Goal: Obtain resource: Obtain resource

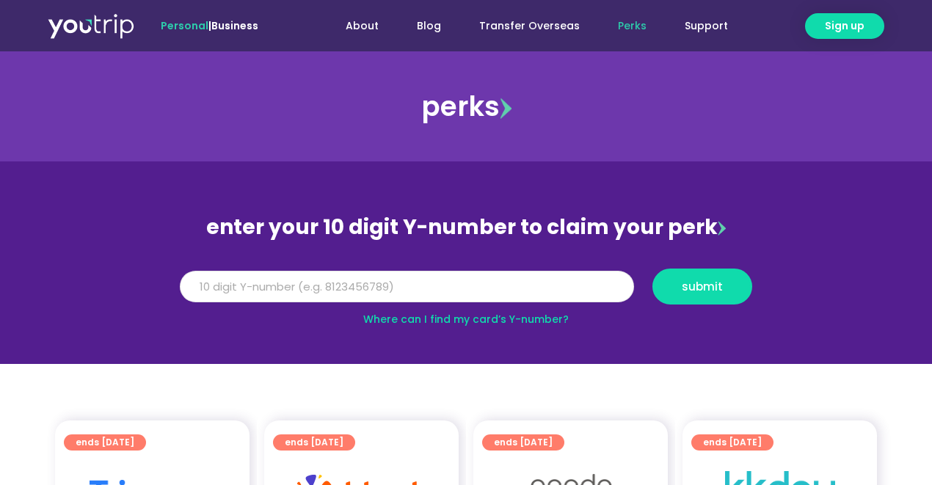
click at [294, 292] on input "Y Number" at bounding box center [407, 287] width 454 height 32
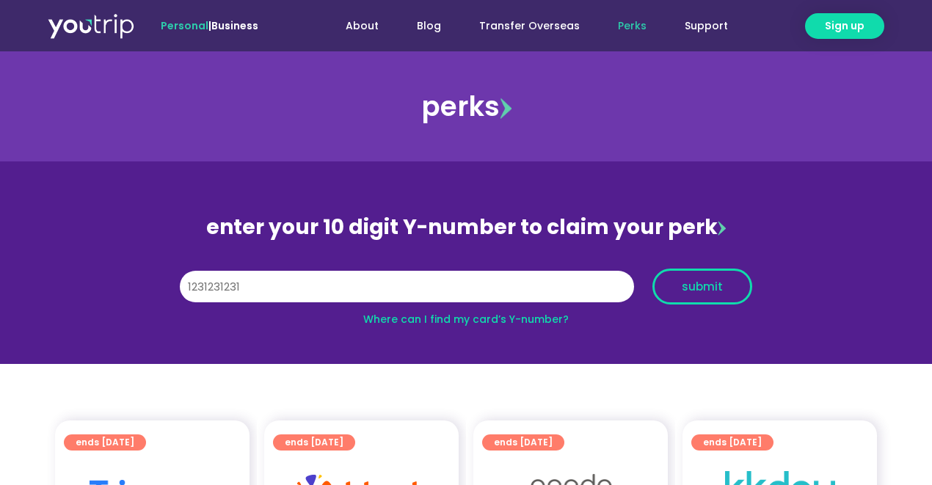
click at [721, 283] on span "submit" at bounding box center [702, 286] width 41 height 11
drag, startPoint x: 242, startPoint y: 286, endPoint x: 125, endPoint y: 294, distance: 117.7
click at [125, 294] on section "enter your 10 digit Y-number to claim your perk Y Number 1231231231 submit Wher…" at bounding box center [466, 263] width 932 height 203
type input "8342234234"
click at [683, 283] on span "submit" at bounding box center [702, 286] width 41 height 11
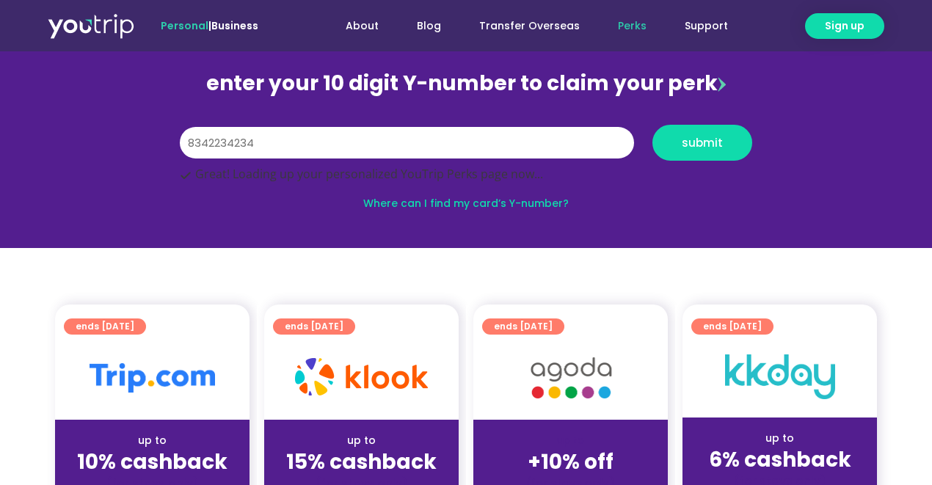
scroll to position [147, 0]
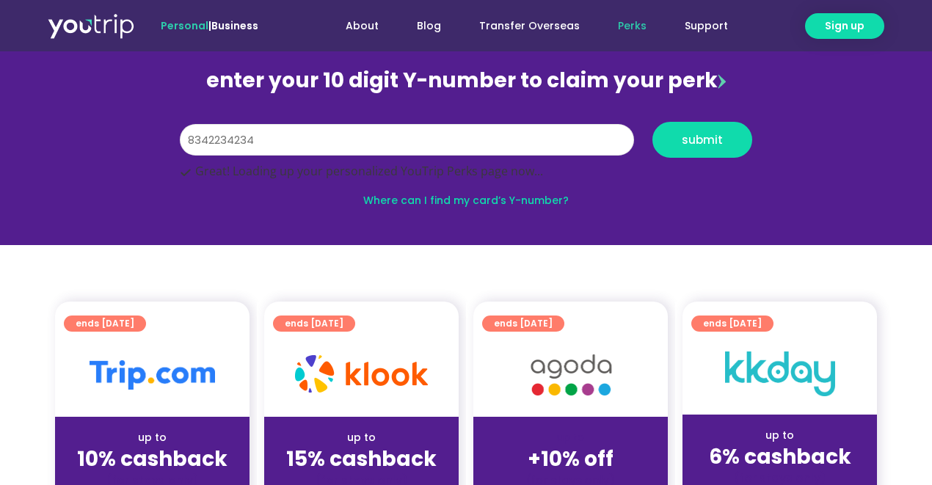
click at [346, 145] on input "8342234234" at bounding box center [407, 140] width 454 height 32
type input "8150833733"
click at [653, 122] on button "submit" at bounding box center [703, 140] width 100 height 36
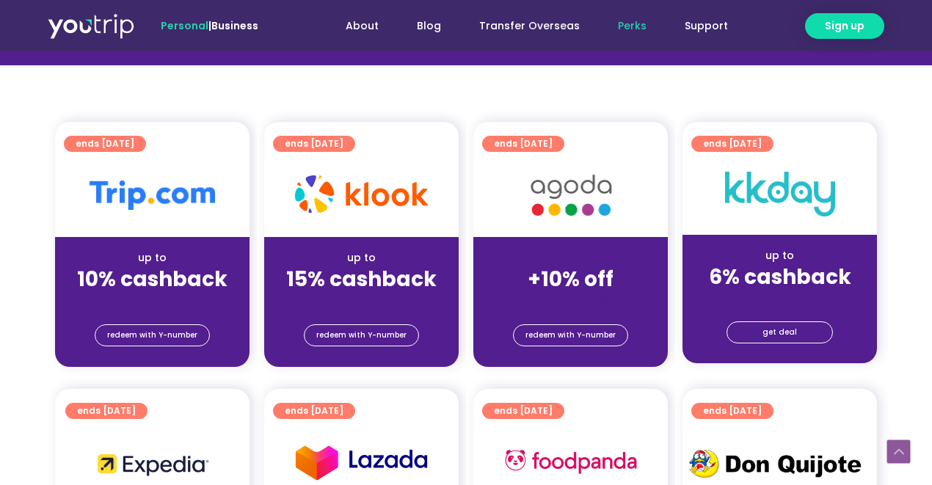
scroll to position [342, 0]
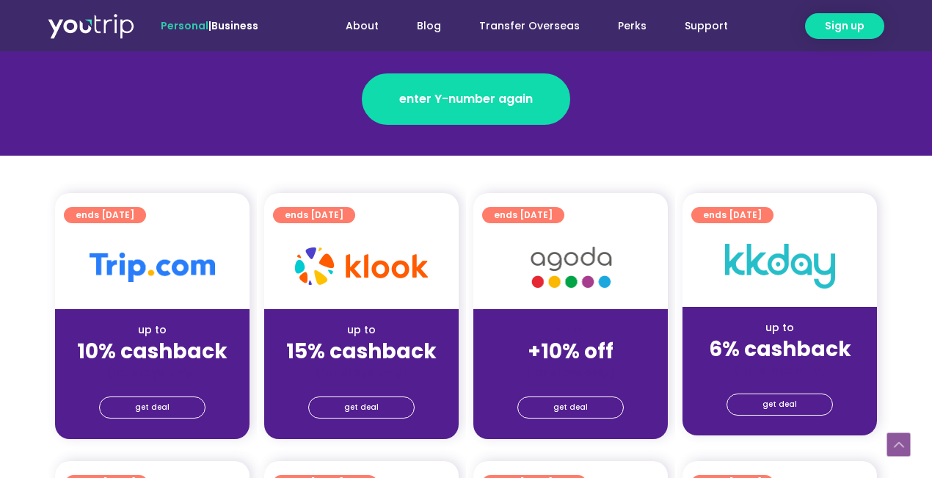
scroll to position [294, 0]
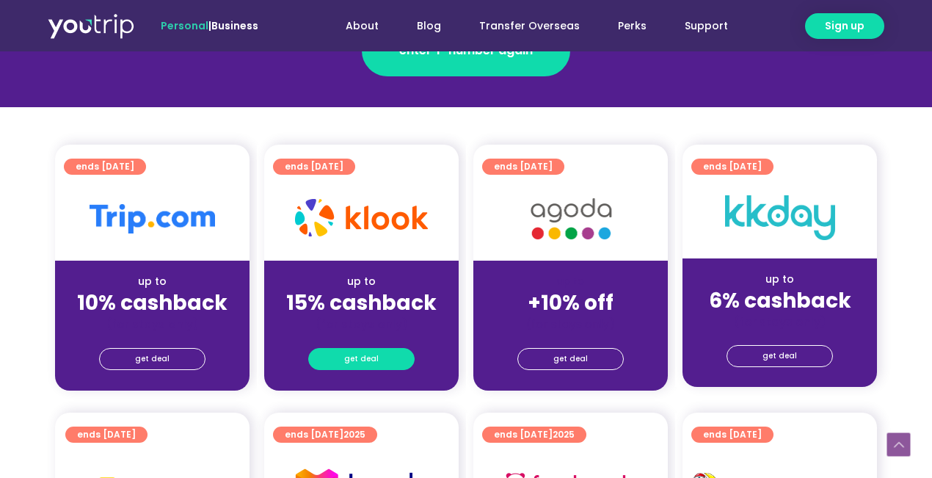
click at [350, 360] on span "get deal" at bounding box center [361, 359] width 35 height 21
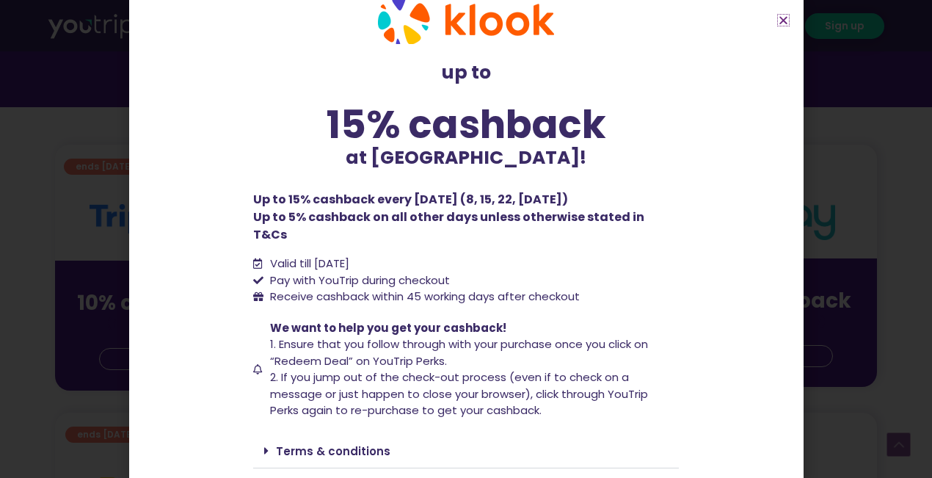
scroll to position [68, 0]
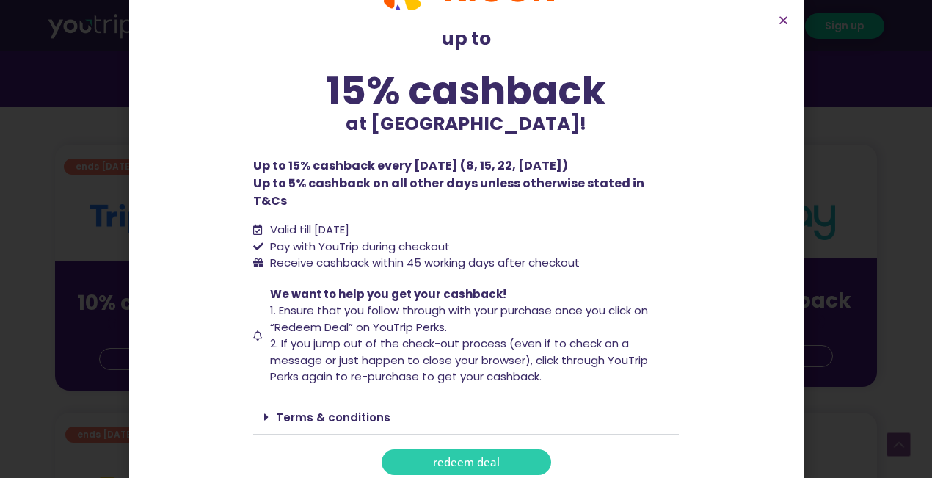
click at [492, 457] on span "redeem deal" at bounding box center [466, 462] width 67 height 11
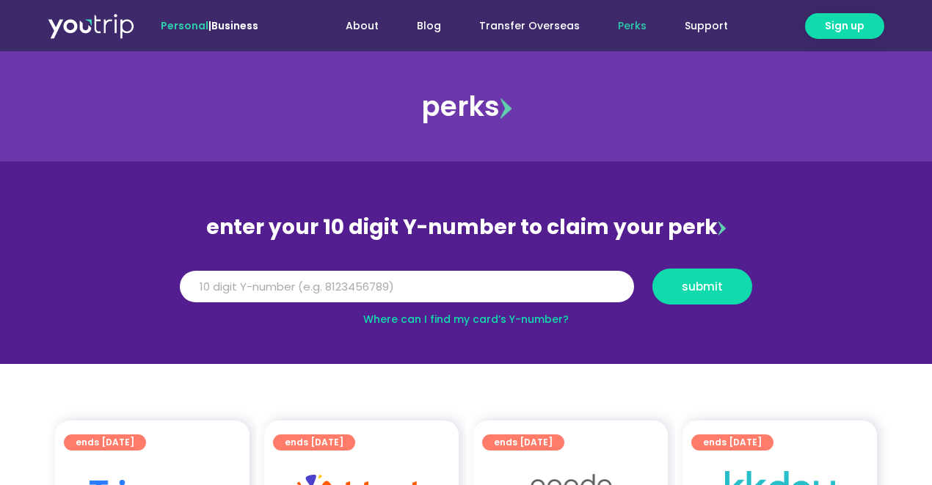
click at [301, 283] on input "Y Number" at bounding box center [407, 287] width 454 height 32
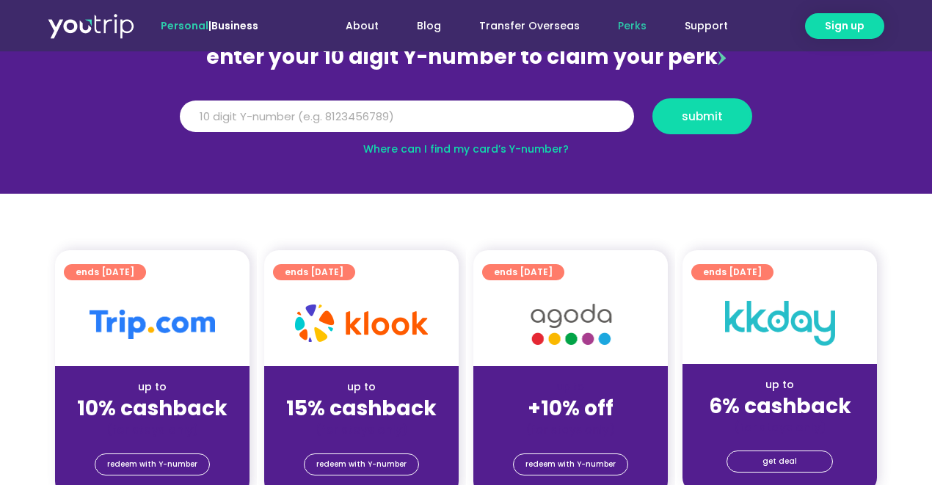
scroll to position [195, 0]
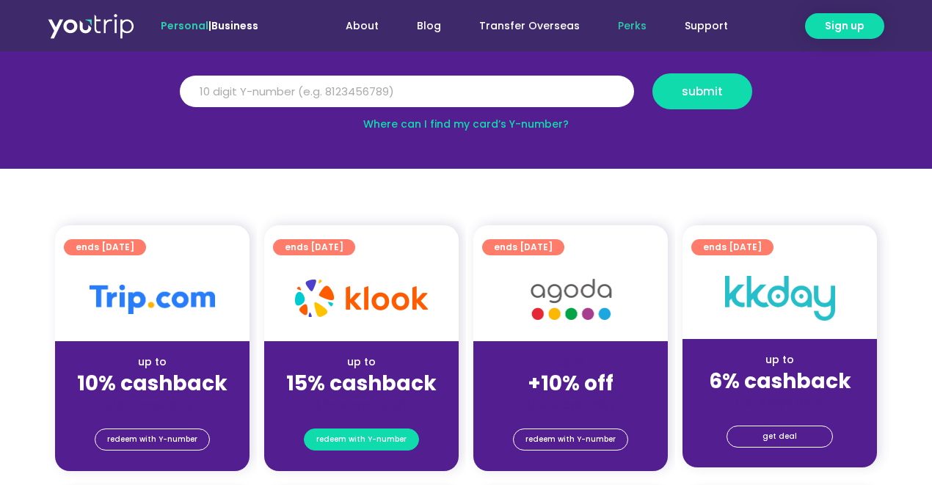
click at [341, 429] on span "redeem with Y-number" at bounding box center [361, 439] width 90 height 21
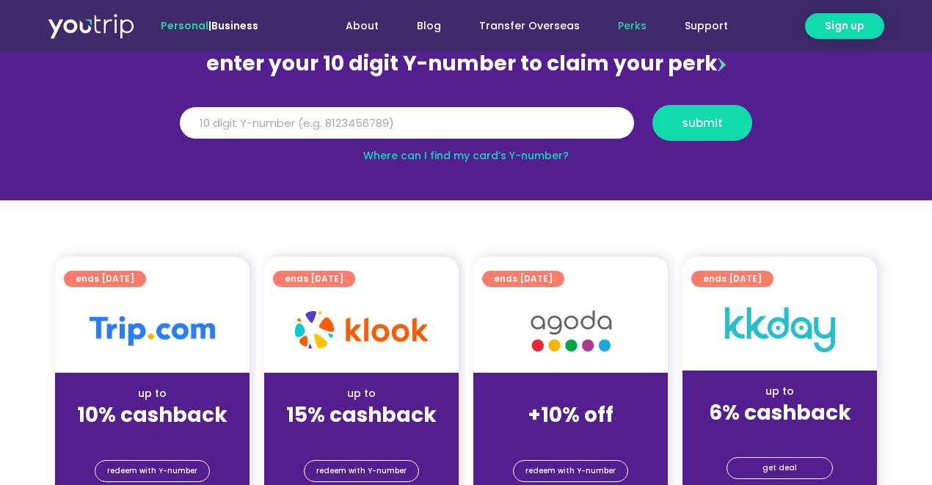
scroll to position [162, 0]
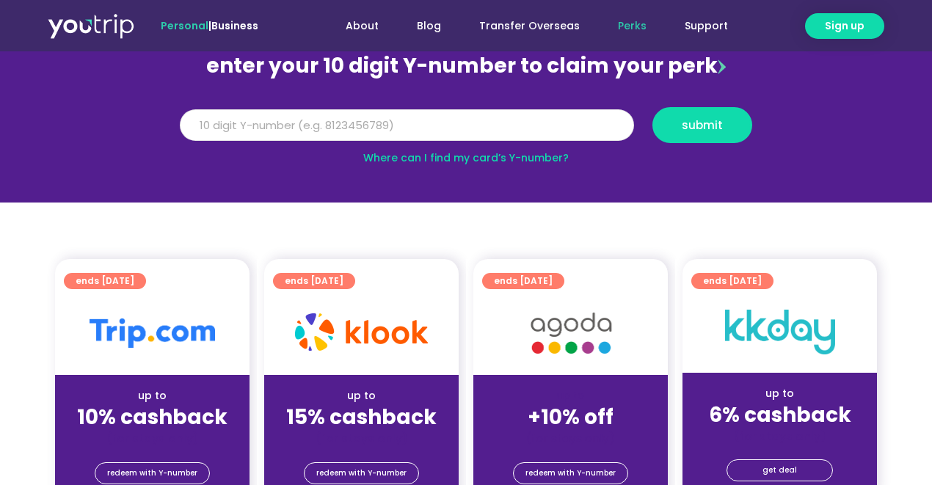
click at [223, 139] on input "Y Number" at bounding box center [407, 125] width 454 height 32
type input "8150833733"
click at [653, 107] on button "submit" at bounding box center [703, 125] width 100 height 36
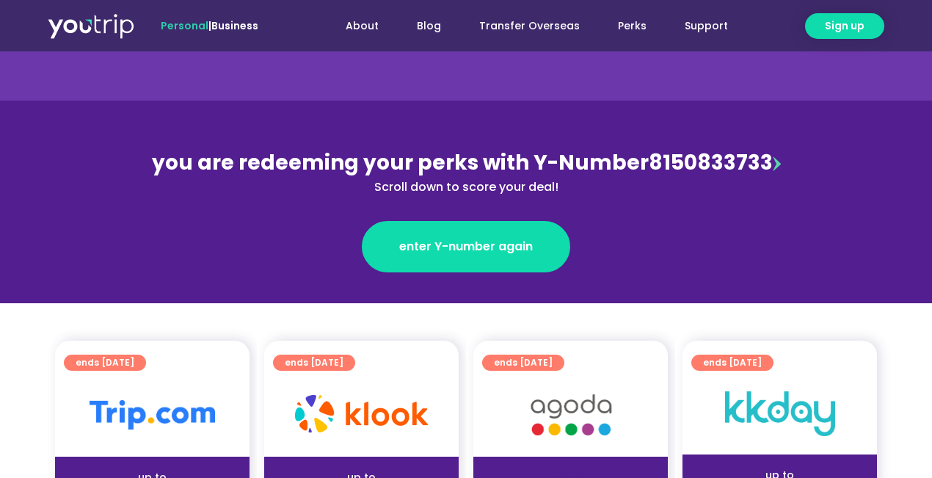
scroll to position [244, 0]
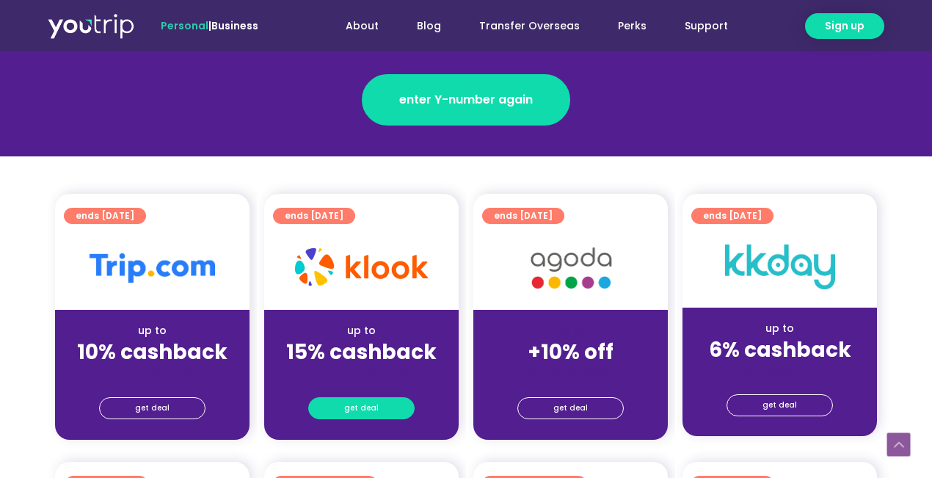
click at [359, 399] on span "get deal" at bounding box center [361, 408] width 35 height 21
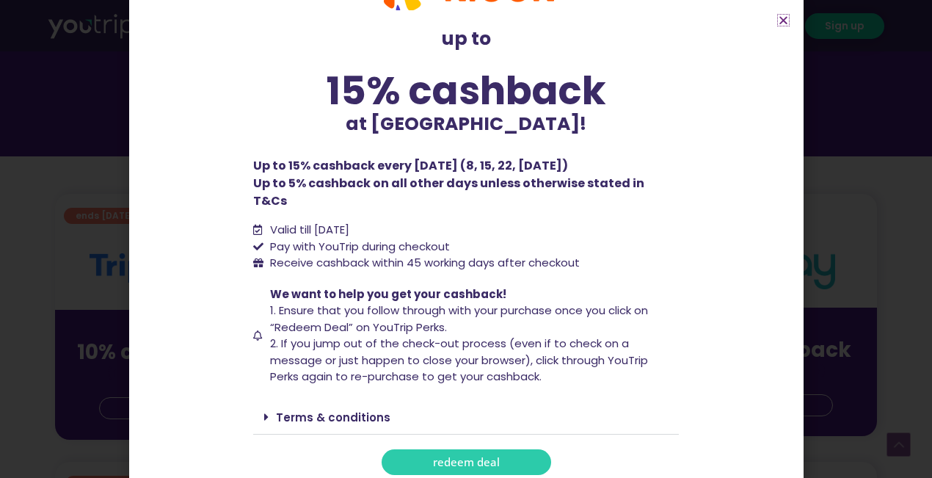
scroll to position [68, 0]
click at [470, 457] on span "redeem deal" at bounding box center [466, 462] width 67 height 11
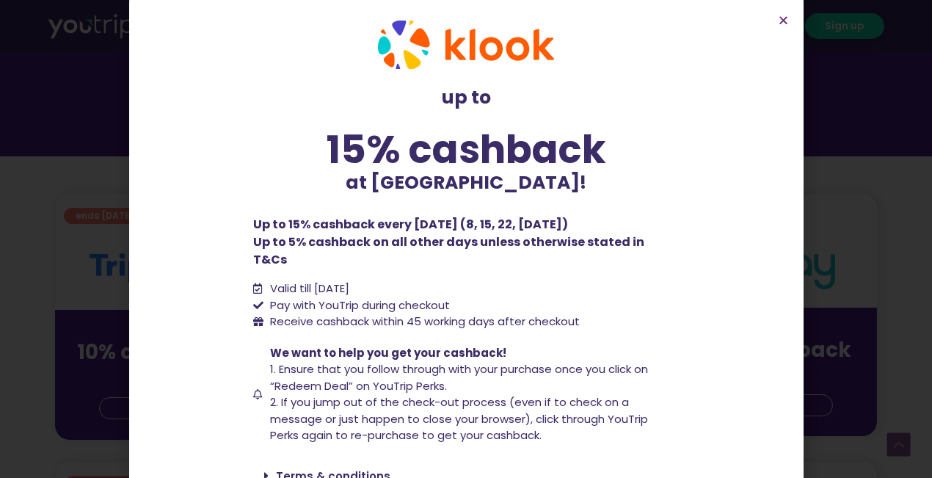
scroll to position [0, 0]
